Goal: Information Seeking & Learning: Learn about a topic

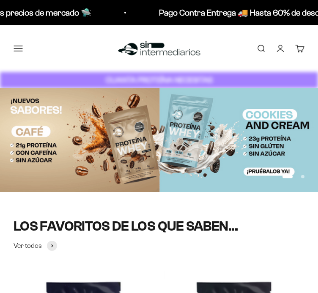
click at [23, 44] on button "Menú" at bounding box center [18, 48] width 9 height 9
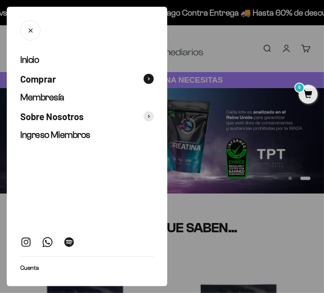
click at [41, 79] on span "Comprar" at bounding box center [37, 79] width 35 height 12
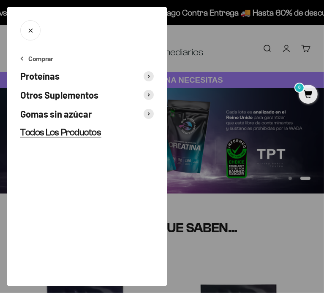
click at [41, 130] on span "Todos Los Productos" at bounding box center [60, 132] width 81 height 11
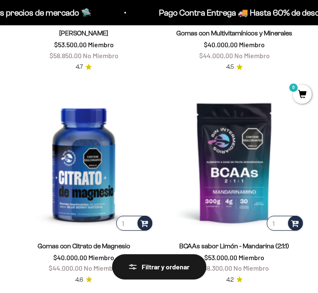
scroll to position [730, 0]
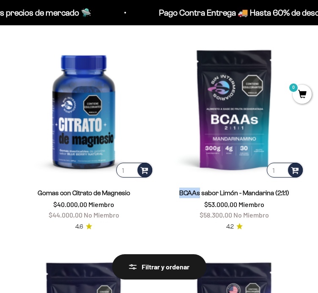
drag, startPoint x: 178, startPoint y: 192, endPoint x: 198, endPoint y: 194, distance: 20.8
click at [198, 194] on div "BCAAs sabor Limón - Mandarina (2:1:1) $53.000,00 Miembro $58.300,00 No Miembro" at bounding box center [234, 204] width 140 height 33
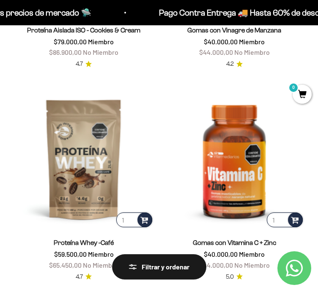
scroll to position [1755, 0]
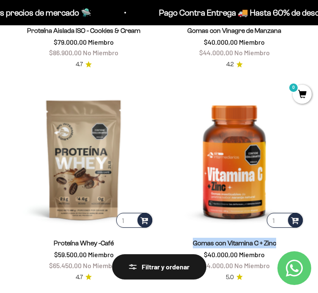
drag, startPoint x: 194, startPoint y: 228, endPoint x: 280, endPoint y: 234, distance: 86.0
click at [280, 238] on div "Gomas con Vitamina C + Zinc $40.000,00 Miembro $44.000,00 No Miembro" at bounding box center [234, 254] width 140 height 33
copy link "Gomas con Vitamina C + Zinc"
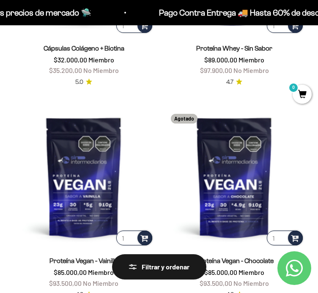
scroll to position [2241, 0]
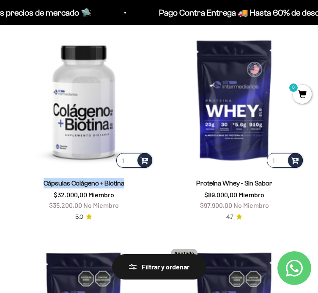
drag, startPoint x: 66, startPoint y: 169, endPoint x: 127, endPoint y: 170, distance: 60.4
click at [127, 178] on div "Cápsulas Colágeno + Biotina $32.000,00 Miembro $35.200,00 No Miembro" at bounding box center [84, 194] width 140 height 33
copy link "Cápsulas Colágeno + Biotina"
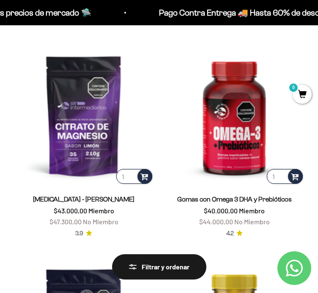
scroll to position [311, 0]
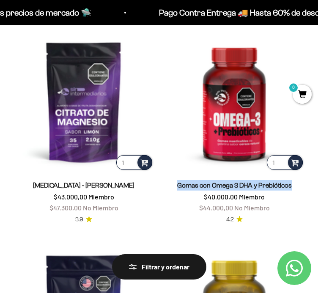
drag, startPoint x: 187, startPoint y: 183, endPoint x: 291, endPoint y: 182, distance: 103.0
click at [291, 182] on div "Gomas con Omega 3 DHA y Prebióticos $40.000,00 Miembro $44.000,00 No Miembro" at bounding box center [234, 196] width 140 height 33
copy link "Gomas con Omega 3 DHA y Prebióticos"
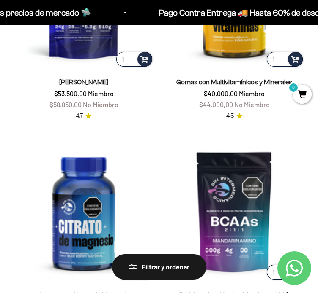
scroll to position [566, 0]
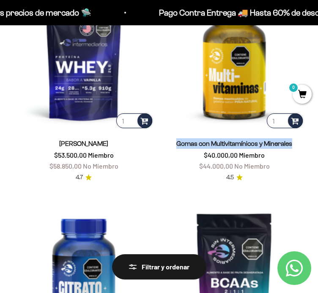
drag, startPoint x: 175, startPoint y: 141, endPoint x: 305, endPoint y: 145, distance: 130.5
copy link "Gomas con Multivitamínicos y Minerales"
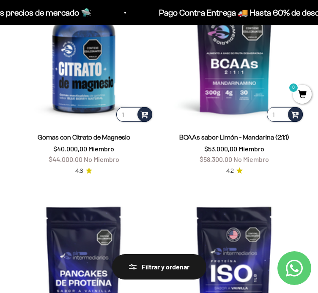
scroll to position [774, 0]
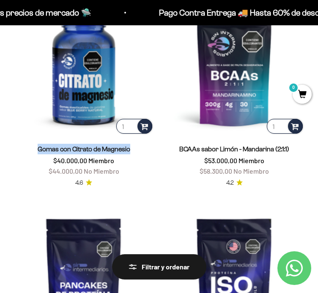
drag, startPoint x: 33, startPoint y: 147, endPoint x: 143, endPoint y: 155, distance: 110.5
click at [143, 155] on div "Gomas con Citrato de Magnesio $40.000,00 Miembro $44.000,00 No Miembro" at bounding box center [84, 160] width 140 height 33
copy link "Gomas con Citrato de Magnesio"
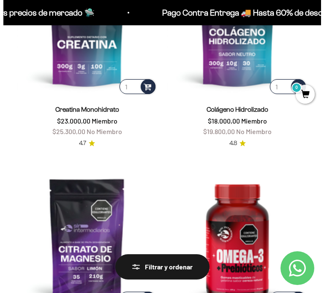
scroll to position [0, 0]
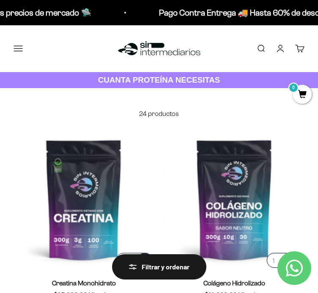
click at [20, 44] on button "Menú" at bounding box center [18, 48] width 9 height 9
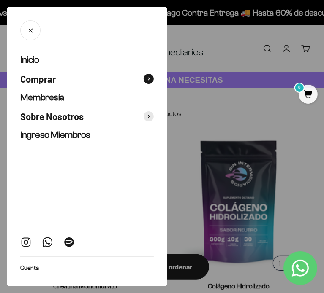
click at [50, 77] on span "Comprar" at bounding box center [37, 79] width 35 height 12
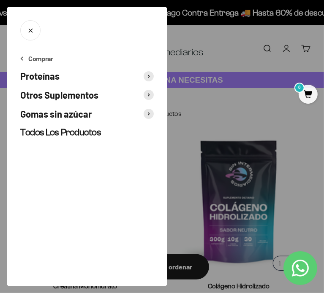
click at [44, 83] on ul "Comprar Proteínas Otros Suplementos Gomas sin azúcar Todos Los Productos" at bounding box center [86, 96] width 133 height 85
click at [52, 78] on span "Proteínas" at bounding box center [39, 76] width 39 height 12
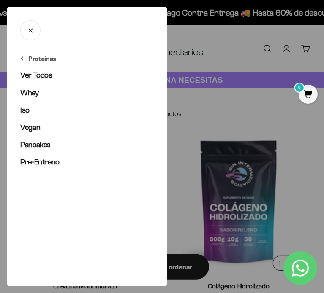
click at [39, 79] on span "Ver Todos" at bounding box center [36, 75] width 32 height 8
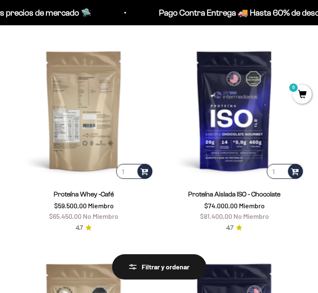
scroll to position [729, 0]
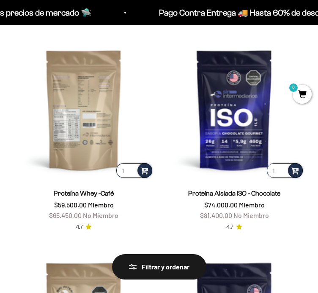
click at [71, 140] on img at bounding box center [84, 110] width 140 height 140
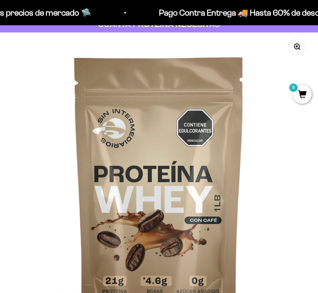
scroll to position [0, 955]
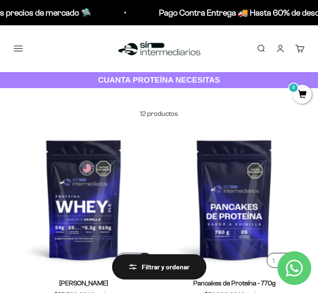
click at [17, 45] on button "Menú" at bounding box center [18, 48] width 9 height 9
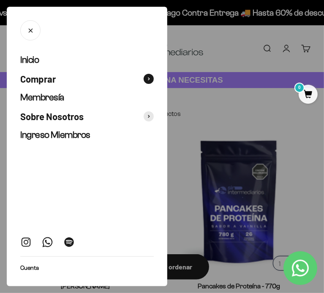
click at [62, 81] on button "Comprar" at bounding box center [86, 79] width 133 height 12
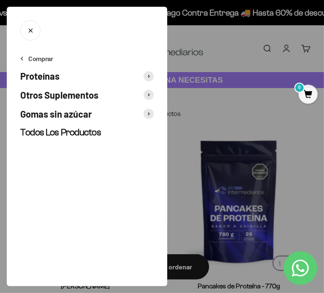
click at [61, 115] on span "Gomas sin azúcar" at bounding box center [55, 114] width 71 height 12
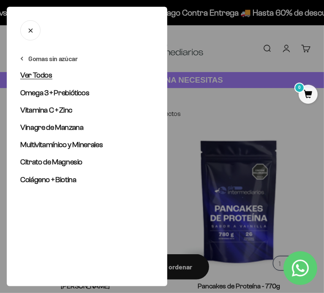
click at [45, 77] on span "Ver Todos" at bounding box center [36, 75] width 32 height 8
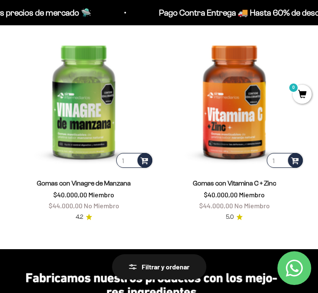
scroll to position [537, 0]
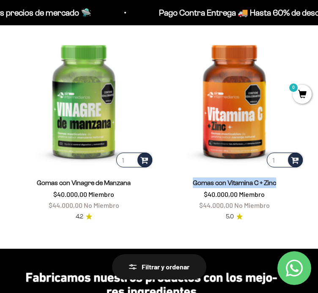
drag, startPoint x: 191, startPoint y: 168, endPoint x: 293, endPoint y: 166, distance: 102.7
click at [293, 169] on div "Gomas con Vitamina C + Zinc $40.000,00 Miembro $44.000,00 No Miembro 5.0" at bounding box center [234, 195] width 140 height 53
copy link "Gomas con Vitamina C + Zinc"
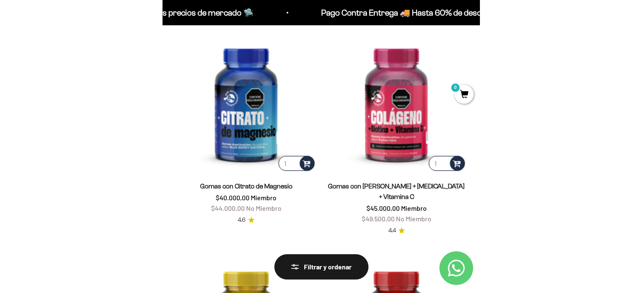
scroll to position [98, 0]
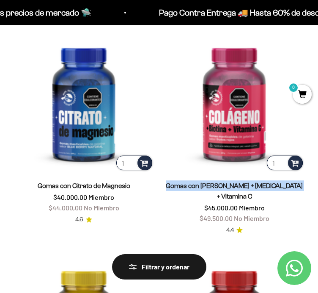
drag, startPoint x: 169, startPoint y: 181, endPoint x: 308, endPoint y: 188, distance: 139.5
copy link "Gomas con [PERSON_NAME] + [MEDICAL_DATA] + Vitamina C"
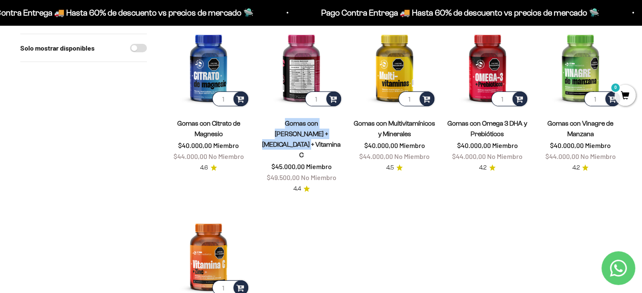
scroll to position [108, 0]
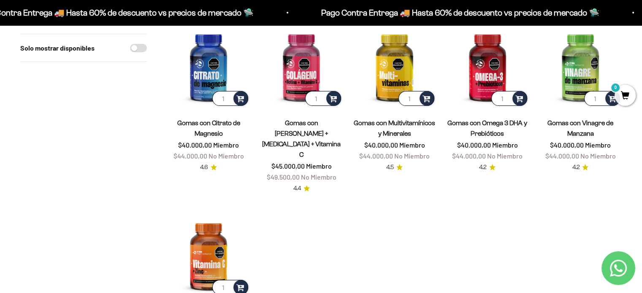
click at [317, 180] on product-list "1 Gomas con Citrato de Magnesio $40.000,00 Miembro $44.000,00 No Miembro 4.6 1 …" at bounding box center [394, 193] width 455 height 337
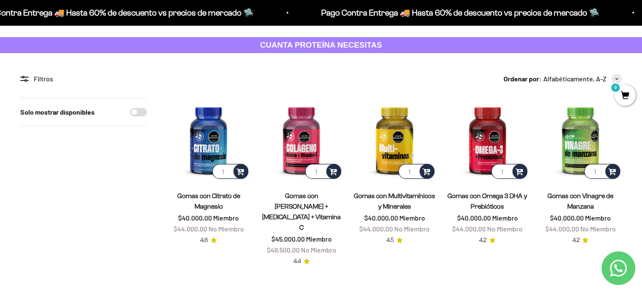
scroll to position [0, 0]
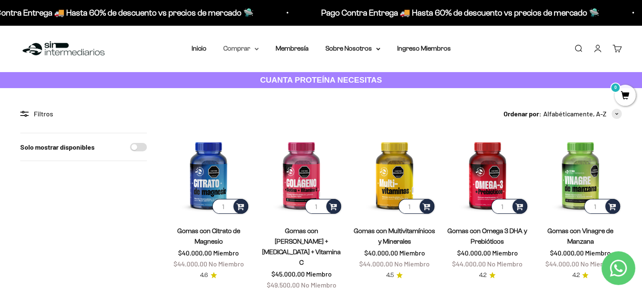
click at [230, 48] on summary "Comprar" at bounding box center [240, 48] width 35 height 11
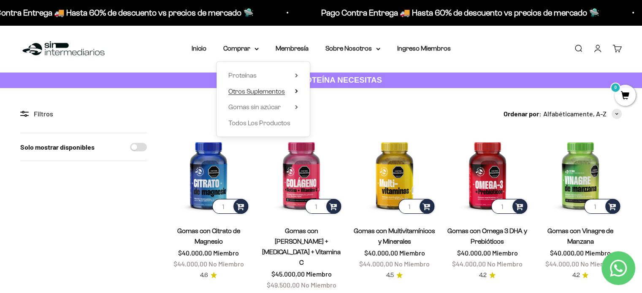
click at [255, 89] on span "Otros Suplementos" at bounding box center [256, 91] width 57 height 7
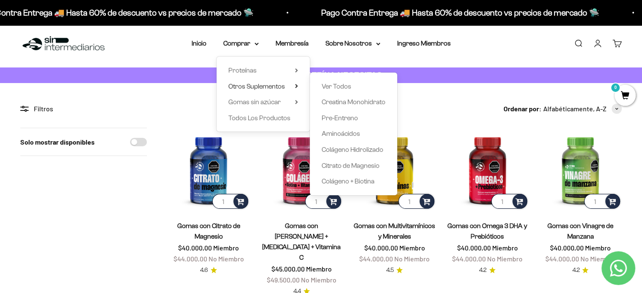
scroll to position [5, 0]
click at [317, 88] on span "Ver Todos" at bounding box center [337, 86] width 30 height 7
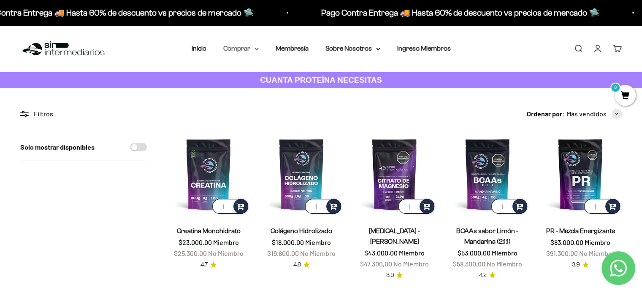
click at [236, 43] on summary "Comprar" at bounding box center [240, 48] width 35 height 11
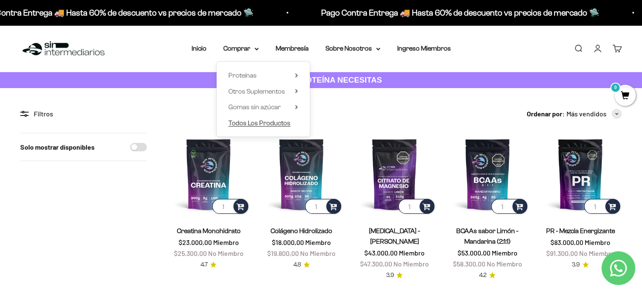
click at [248, 123] on span "Todos Los Productos" at bounding box center [259, 123] width 62 height 7
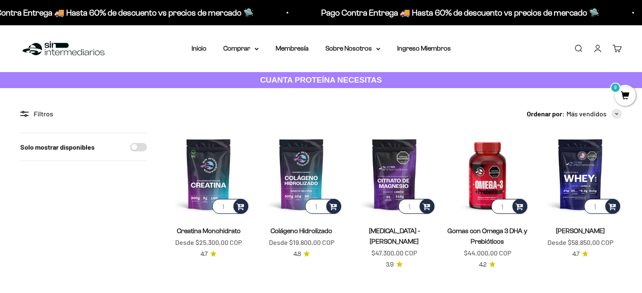
scroll to position [171, 0]
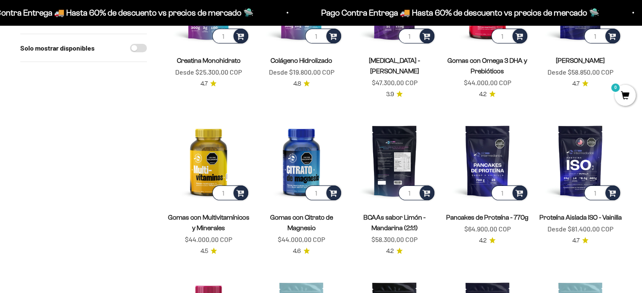
click at [381, 152] on img at bounding box center [394, 161] width 83 height 83
drag, startPoint x: 381, startPoint y: 152, endPoint x: 378, endPoint y: 182, distance: 30.6
click at [378, 182] on img at bounding box center [394, 161] width 83 height 83
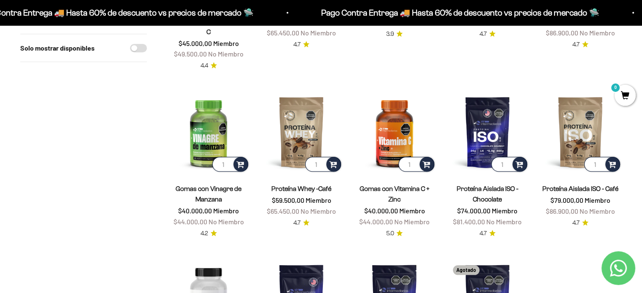
scroll to position [575, 0]
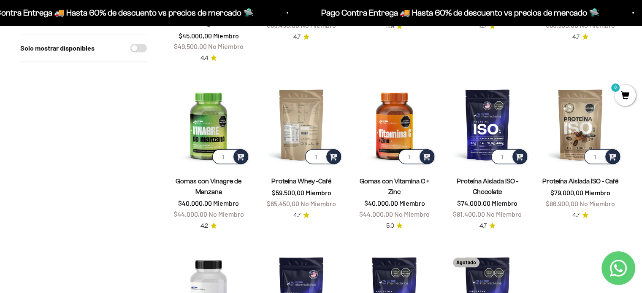
click at [299, 106] on img at bounding box center [301, 124] width 83 height 83
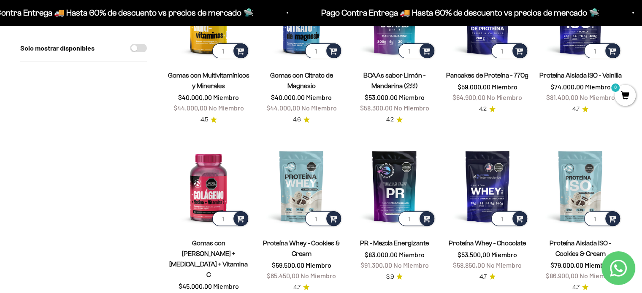
scroll to position [323, 0]
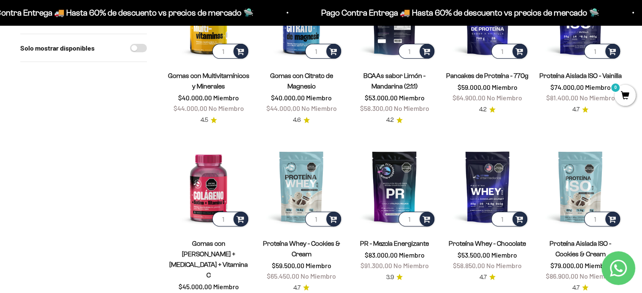
click at [383, 50] on img at bounding box center [394, 19] width 83 height 83
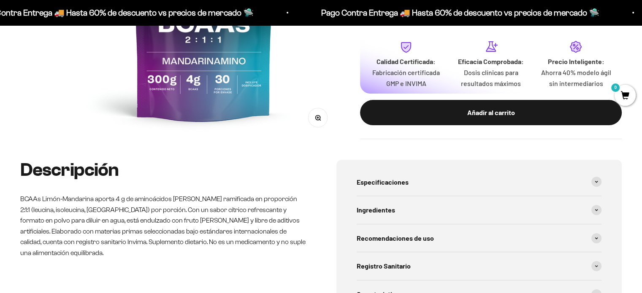
scroll to position [242, 0]
click at [358, 179] on span "Especificaciones" at bounding box center [383, 182] width 52 height 11
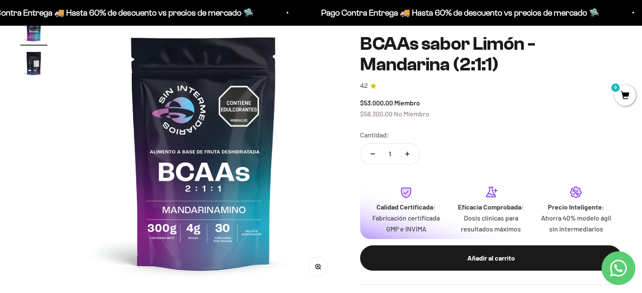
scroll to position [0, 0]
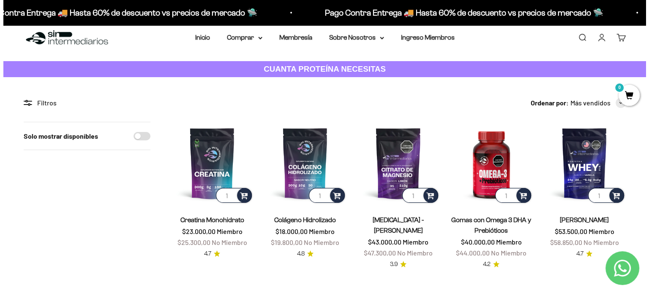
scroll to position [10, 0]
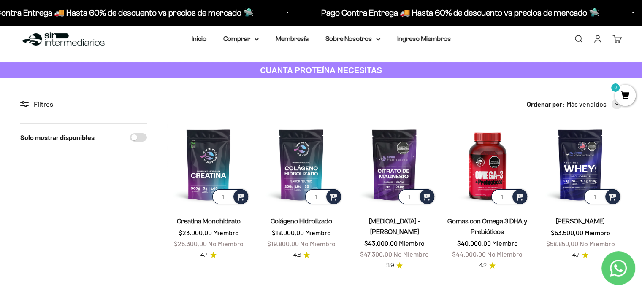
click at [576, 40] on link "Buscar" at bounding box center [578, 38] width 9 height 9
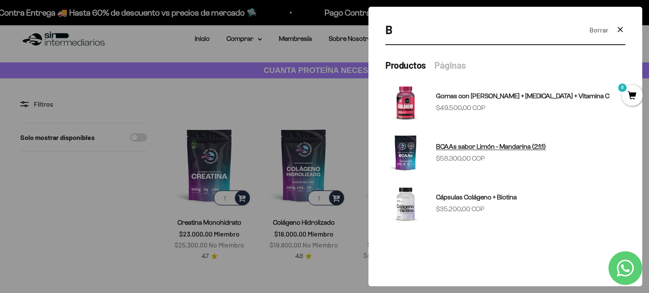
type input "B"
click at [416, 148] on img at bounding box center [405, 153] width 41 height 41
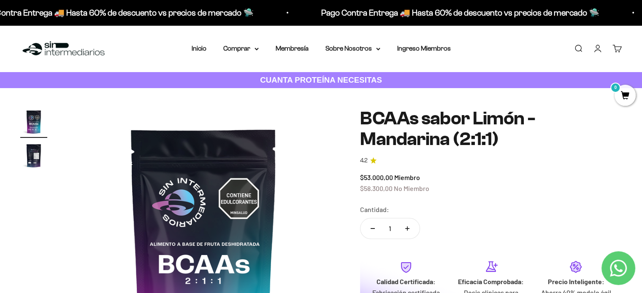
click at [580, 47] on link "Buscar" at bounding box center [578, 48] width 9 height 9
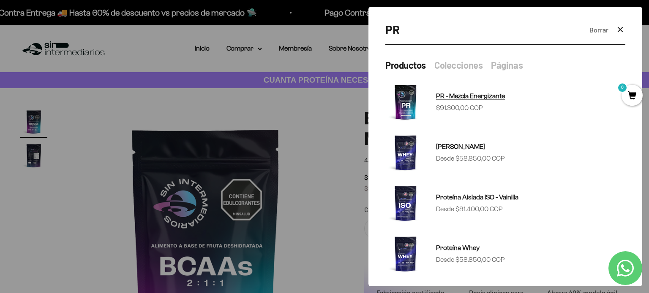
type input "PR"
click at [398, 89] on img at bounding box center [405, 102] width 41 height 41
click at [405, 100] on img at bounding box center [405, 102] width 41 height 41
